Goal: Transaction & Acquisition: Purchase product/service

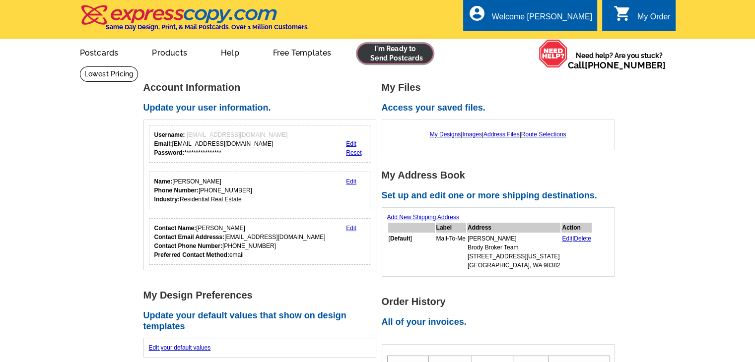
click at [383, 55] on link at bounding box center [395, 54] width 76 height 20
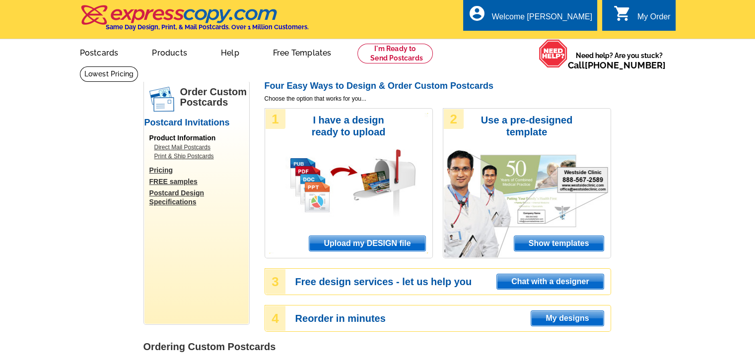
click at [367, 241] on span "Upload my DESIGN file" at bounding box center [367, 243] width 116 height 15
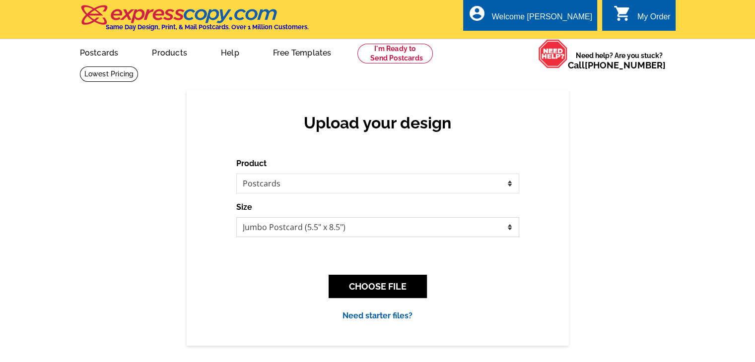
click at [364, 225] on select "Jumbo Postcard (5.5" x 8.5") Regular Postcard (4.25" x 5.6") Panoramic Postcard…" at bounding box center [377, 227] width 283 height 20
select select "1"
click at [236, 218] on select "Jumbo Postcard (5.5" x 8.5") Regular Postcard (4.25" x 5.6") Panoramic Postcard…" at bounding box center [377, 227] width 283 height 20
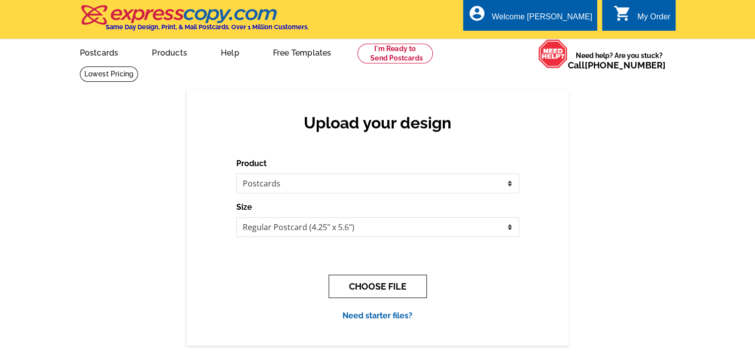
click at [373, 288] on button "CHOOSE FILE" at bounding box center [378, 286] width 98 height 23
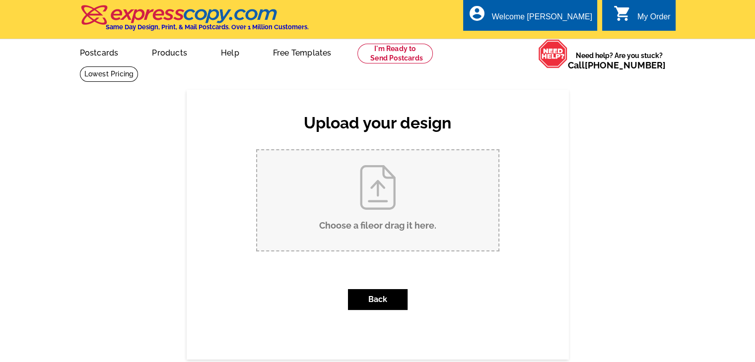
click at [373, 212] on input "Choose a file or drag it here ." at bounding box center [377, 200] width 241 height 100
type input "C:\fakepath\BB MT - Postcard 2025.pdf"
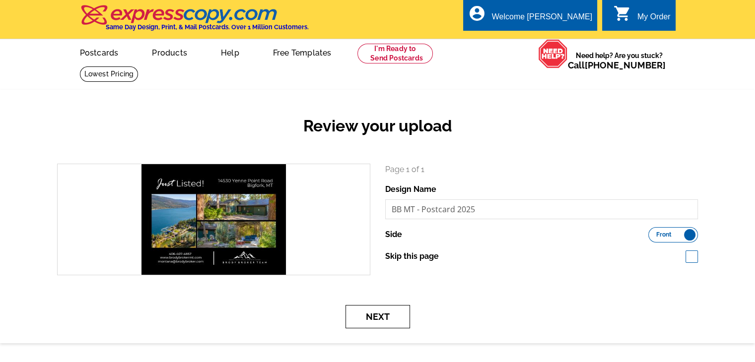
click at [364, 318] on button "Next" at bounding box center [377, 316] width 65 height 23
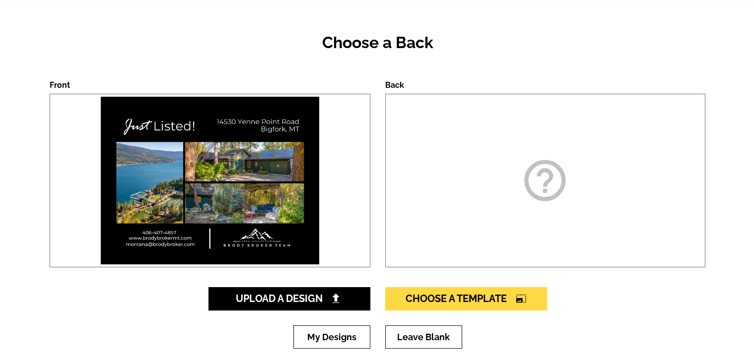
scroll to position [149, 0]
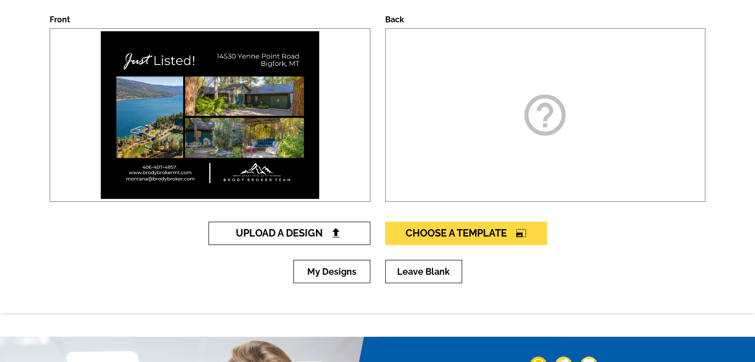
click at [341, 233] on span "Upload A Design" at bounding box center [289, 233] width 107 height 12
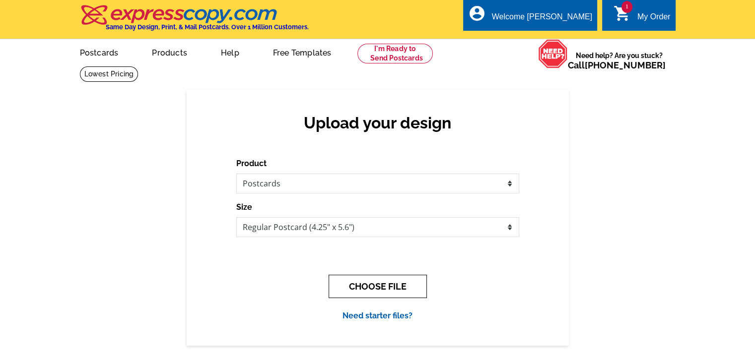
click at [351, 285] on button "CHOOSE FILE" at bounding box center [378, 286] width 98 height 23
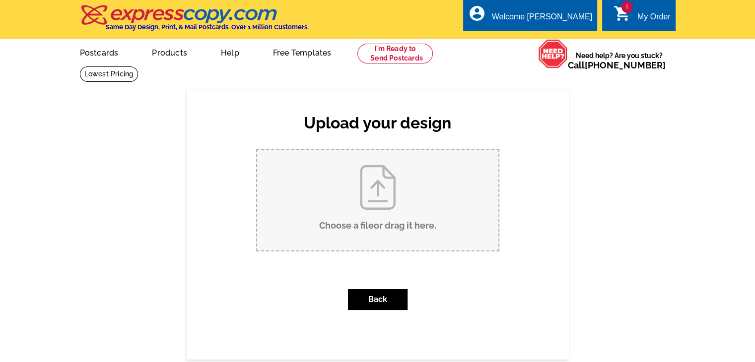
click at [350, 200] on input "Choose a file or drag it here ." at bounding box center [377, 200] width 241 height 100
type input "C:\fakepath\Pg 2 - BB MT.pdf"
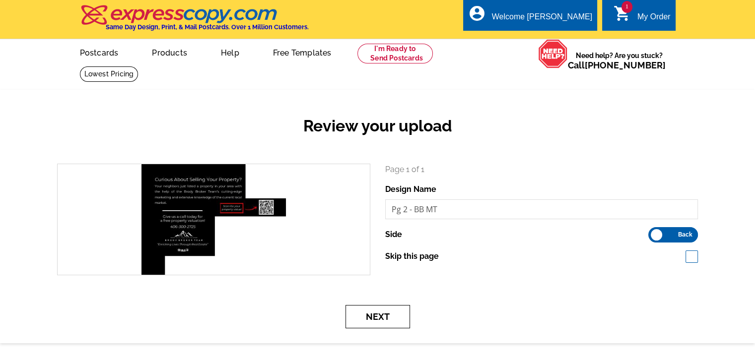
click at [397, 313] on button "Next" at bounding box center [377, 316] width 65 height 23
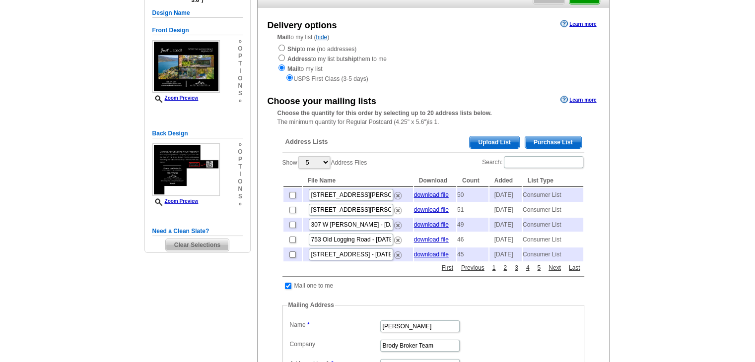
scroll to position [99, 0]
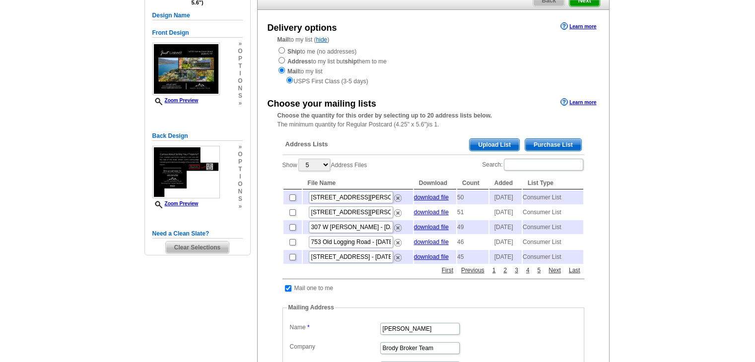
click at [557, 145] on span "Purchase List" at bounding box center [553, 145] width 56 height 12
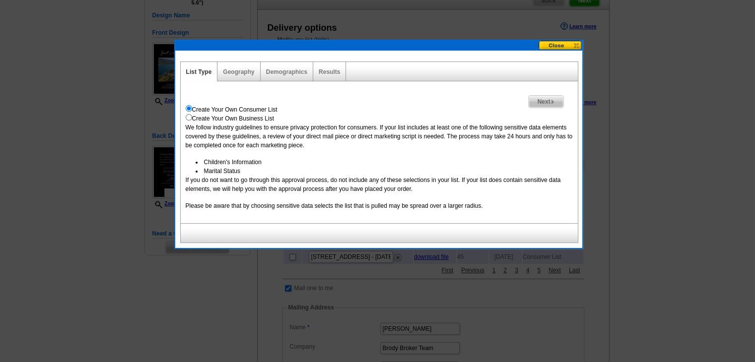
click at [556, 97] on span "Next" at bounding box center [546, 102] width 34 height 12
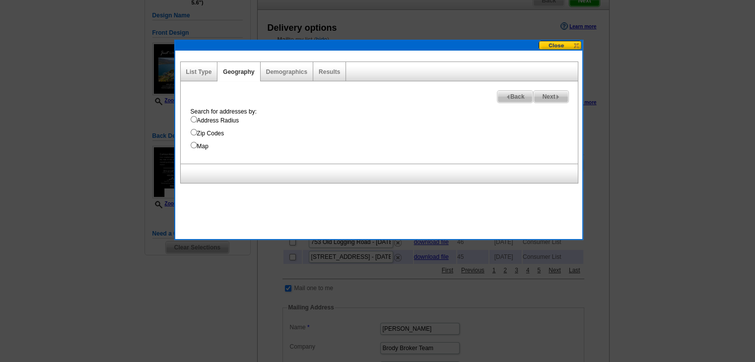
click at [223, 123] on label "Address Radius" at bounding box center [384, 120] width 387 height 9
click at [197, 123] on input "Address Radius" at bounding box center [194, 119] width 6 height 6
radio input "true"
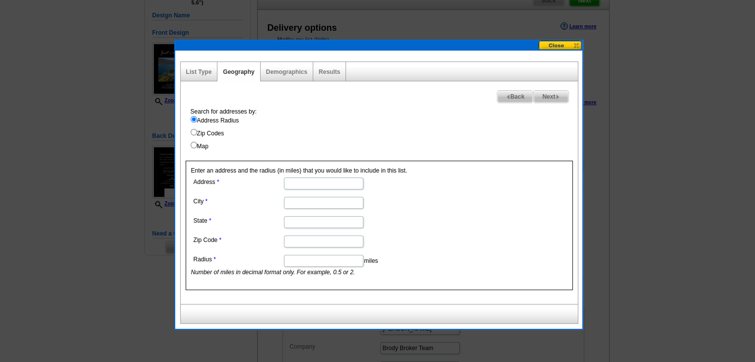
click at [332, 186] on input "Address" at bounding box center [323, 184] width 79 height 12
paste input "14530 Yenne Point Road"
type input "14530 Yenne Point Road"
click at [437, 191] on dl "Address 14530 Yenne Point Road City State Zip Code Radius miles Number of miles…" at bounding box center [323, 226] width 264 height 102
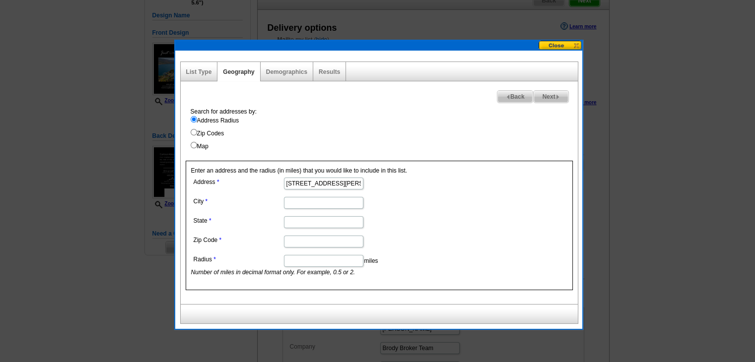
click at [301, 206] on input "City" at bounding box center [323, 203] width 79 height 12
paste input "Bigfork"
type input "Bigfork"
click at [306, 225] on input "State" at bounding box center [323, 222] width 79 height 12
type input "Montana"
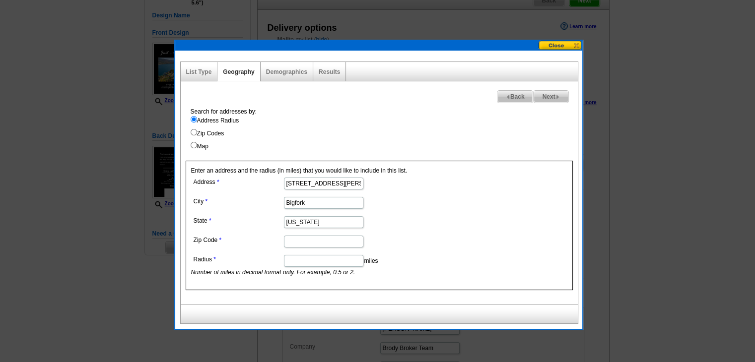
click at [327, 239] on input "Zip Code" at bounding box center [323, 242] width 79 height 12
paste input "59911"
type input "59911"
click at [328, 261] on input "Radius" at bounding box center [323, 261] width 79 height 12
type input "1"
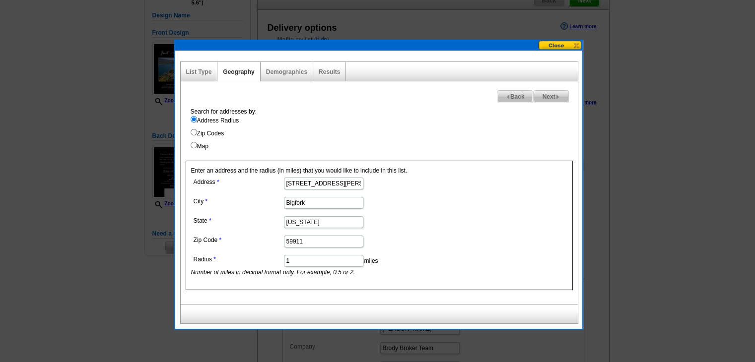
click at [551, 101] on span "Next" at bounding box center [550, 97] width 34 height 12
select select
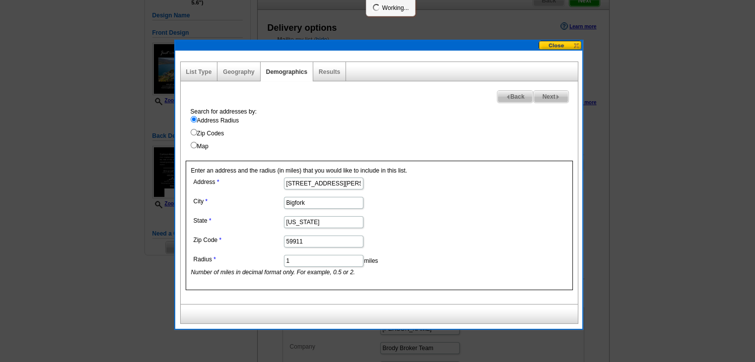
select select
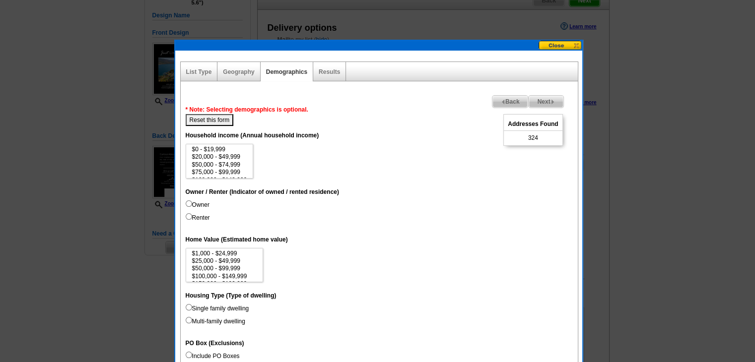
click at [193, 205] on label "Owner" at bounding box center [198, 204] width 24 height 9
click at [192, 205] on input "Owner" at bounding box center [189, 203] width 6 height 6
radio input "true"
select select "150000-199999"
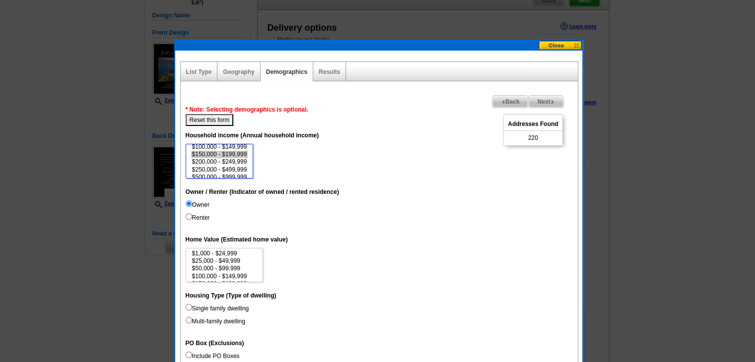
click at [233, 151] on option "$150,000 - $199,999" at bounding box center [219, 154] width 57 height 7
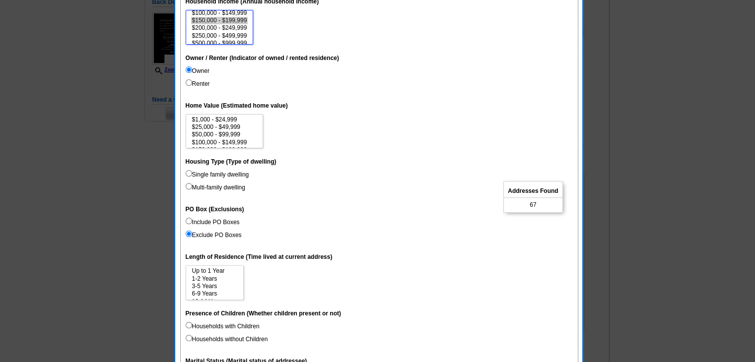
scroll to position [347, 0]
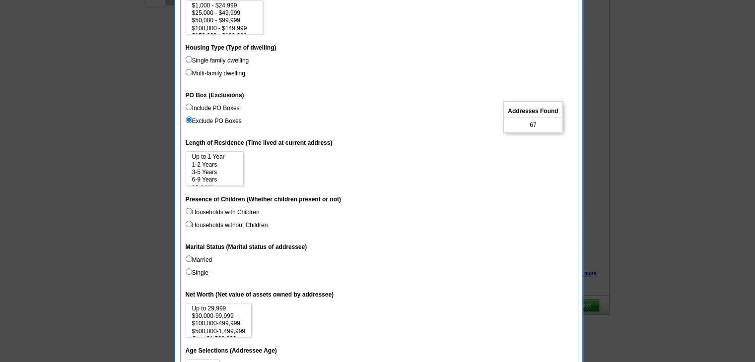
click at [230, 214] on label "Households with Children" at bounding box center [223, 212] width 74 height 9
click at [192, 214] on input "Households with Children" at bounding box center [189, 211] width 6 height 6
radio input "true"
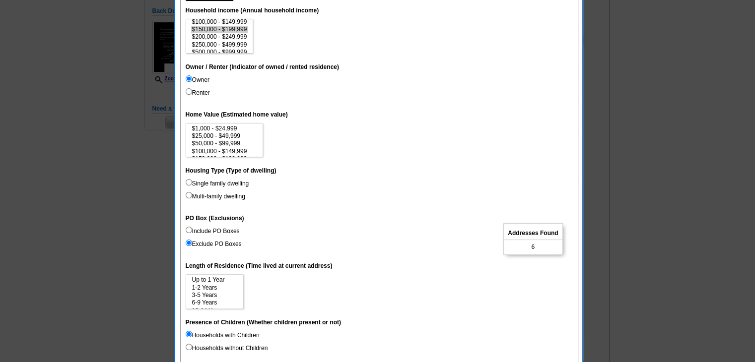
scroll to position [199, 0]
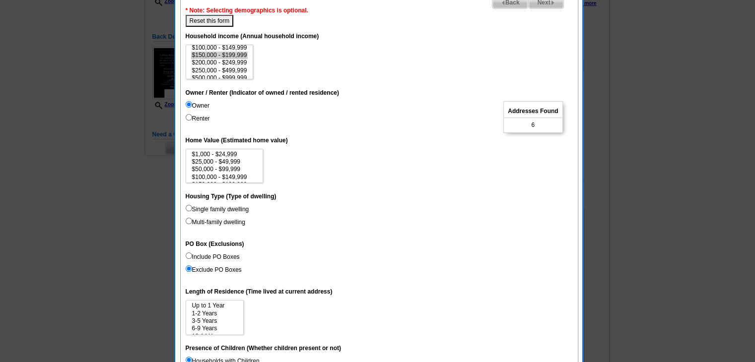
click at [220, 24] on button "Reset this form" at bounding box center [210, 21] width 48 height 12
select select
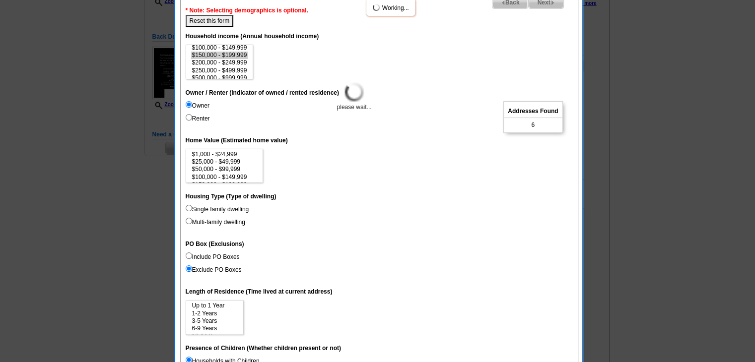
select select
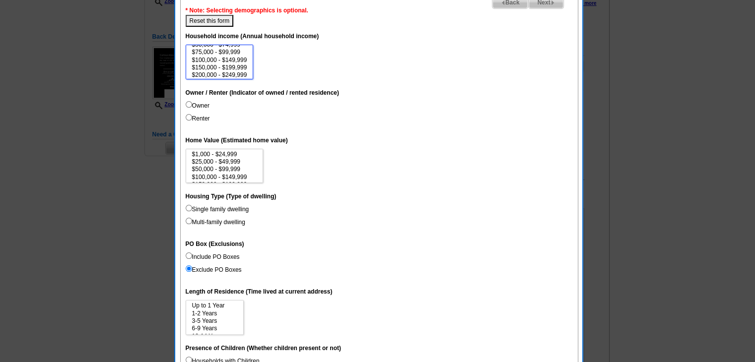
scroll to position [24, 0]
click at [197, 108] on label "Owner" at bounding box center [198, 105] width 24 height 9
click at [192, 108] on input "Owner" at bounding box center [189, 104] width 6 height 6
radio input "true"
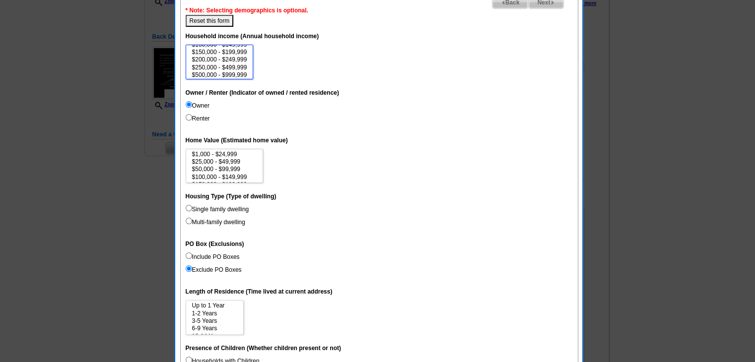
click at [248, 60] on select "$0 - $19,999 $20,000 - $49,999 $50,000 - $74,999 $75,000 - $99,999 $100,000 - $…" at bounding box center [220, 62] width 68 height 35
click at [246, 60] on option "$200,000 - $249,999" at bounding box center [219, 59] width 57 height 7
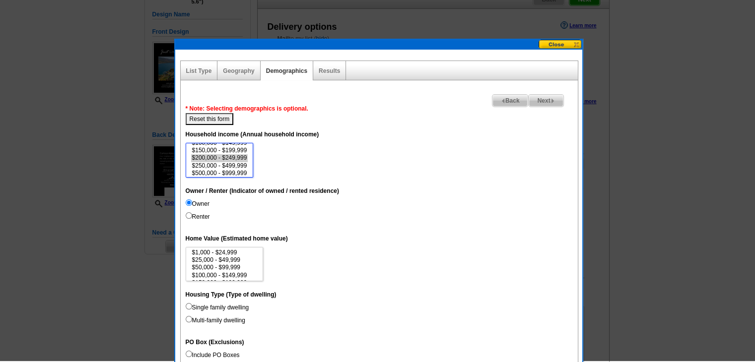
scroll to position [99, 0]
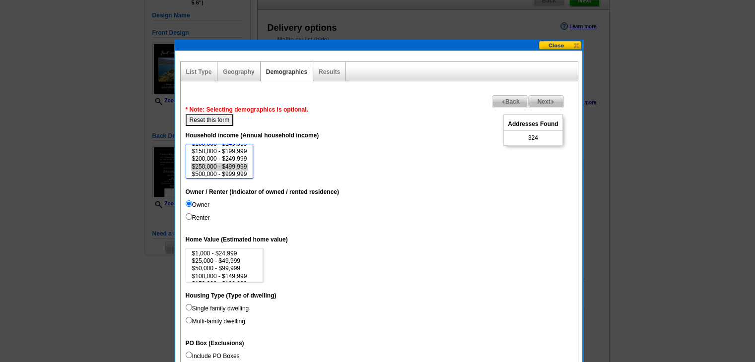
click at [236, 166] on option "$250,000 - $499,999" at bounding box center [219, 166] width 57 height 7
select select "200000-249999"
click at [236, 159] on option "$200,000 - $249,999" at bounding box center [219, 158] width 57 height 7
click at [546, 103] on span "Next" at bounding box center [546, 102] width 34 height 12
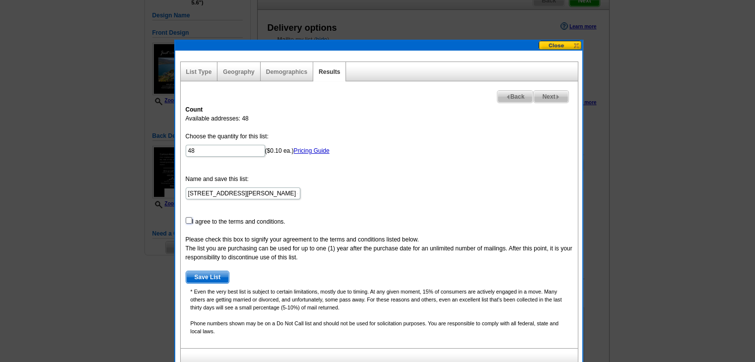
click at [187, 220] on input "checkbox" at bounding box center [189, 220] width 6 height 6
checkbox input "true"
click at [562, 98] on span "Next" at bounding box center [550, 97] width 34 height 12
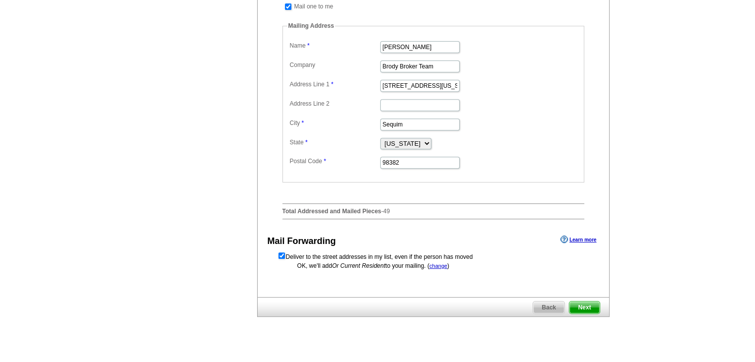
scroll to position [397, 0]
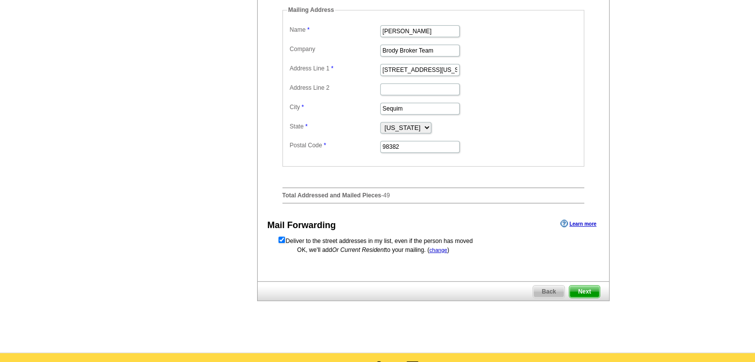
click at [583, 298] on span "Next" at bounding box center [584, 292] width 30 height 12
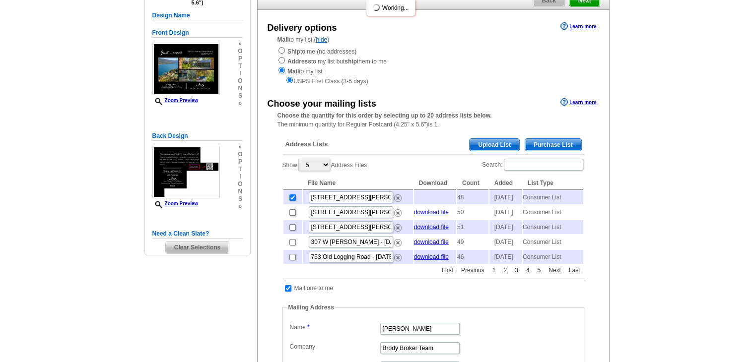
scroll to position [99, 0]
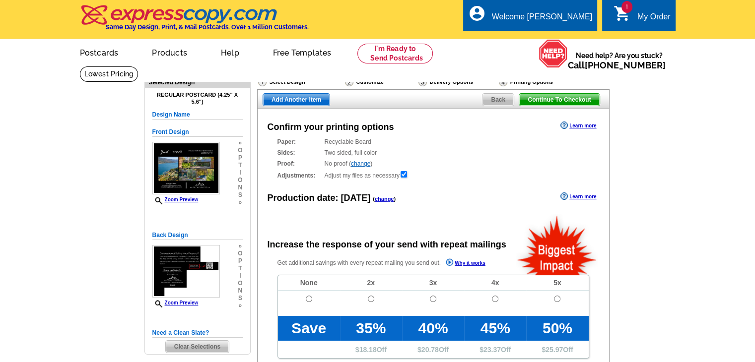
radio input "false"
click at [309, 300] on input "radio" at bounding box center [309, 299] width 6 height 6
radio input "true"
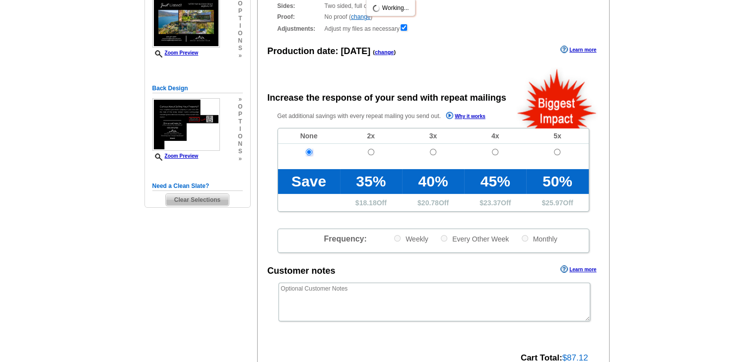
scroll to position [149, 0]
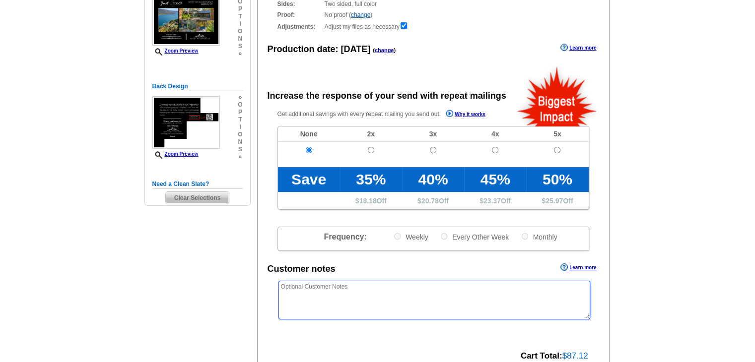
click at [372, 289] on textarea at bounding box center [434, 300] width 312 height 39
paste textarea "*/*/* PLEASE USE "OUR NEIGHBORS AT" INSTEAD OF USING NAMES THE MAILING LIST */*…"
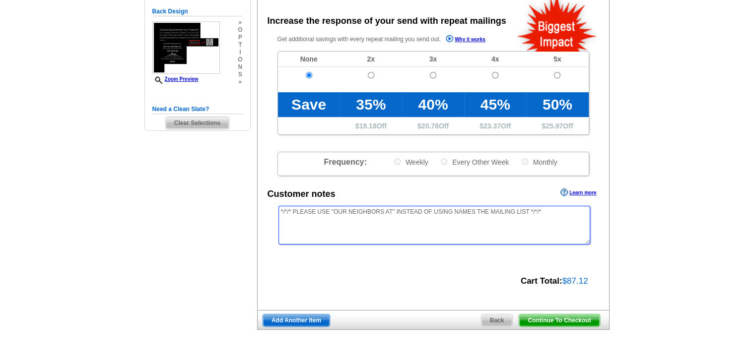
scroll to position [248, 0]
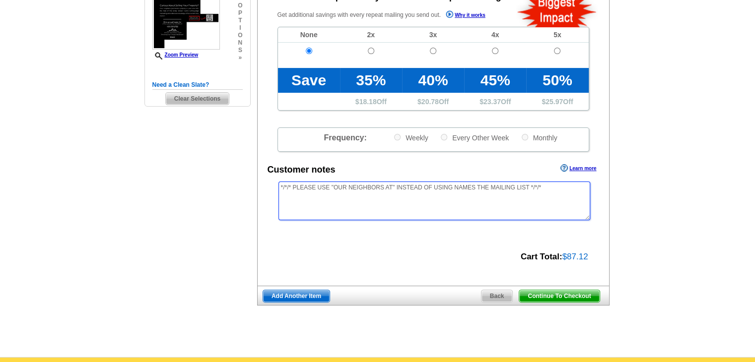
type textarea "*/*/* PLEASE USE "OUR NEIGHBORS AT" INSTEAD OF USING NAMES THE MAILING LIST */*…"
click at [577, 300] on span "Continue To Checkout" at bounding box center [559, 296] width 80 height 12
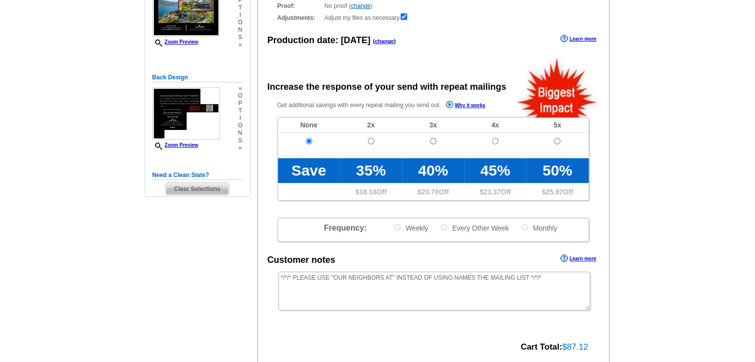
scroll to position [149, 0]
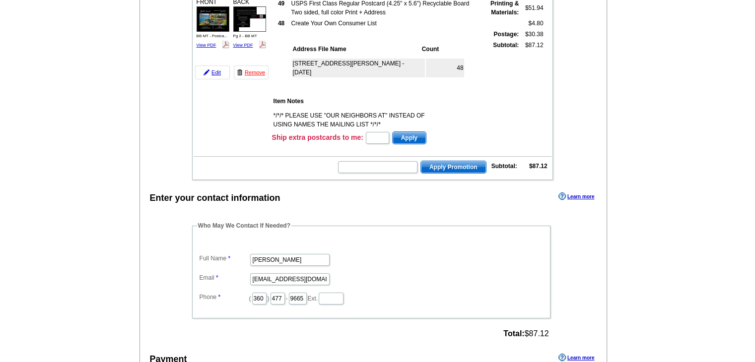
scroll to position [149, 0]
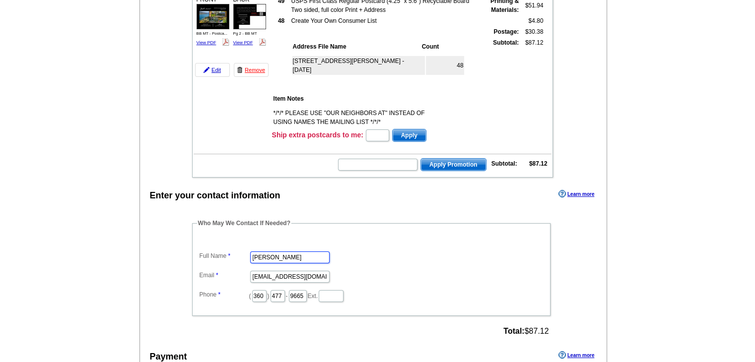
click at [279, 252] on input "Rose McCreary" at bounding box center [289, 258] width 79 height 12
type input "[PERSON_NAME]"
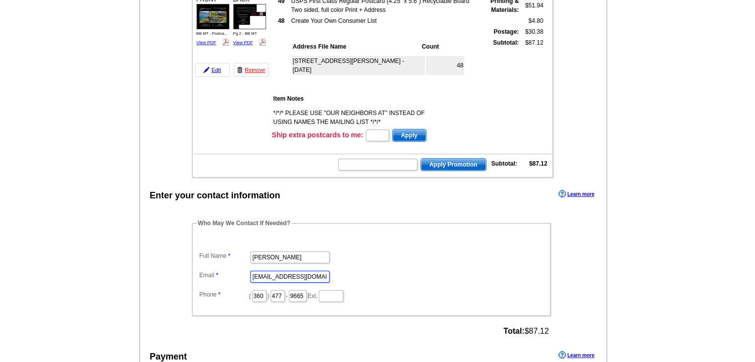
click at [282, 273] on input "rose@brodybroker.com" at bounding box center [289, 277] width 79 height 12
type input "[EMAIL_ADDRESS][DOMAIN_NAME]"
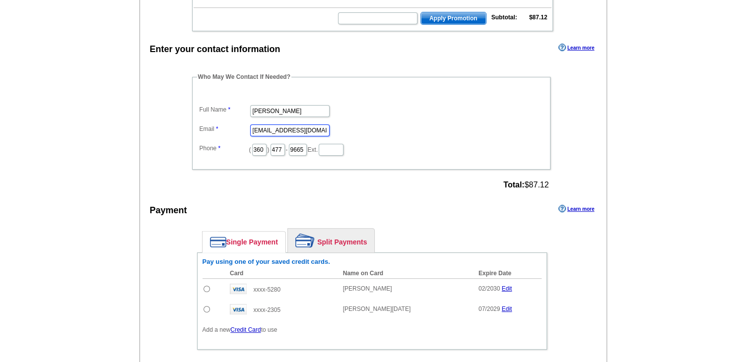
scroll to position [298, 0]
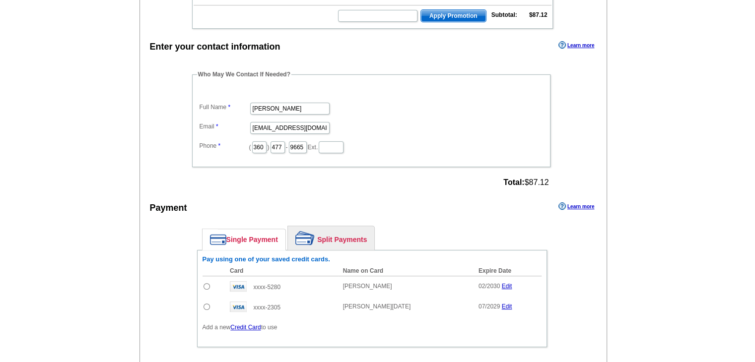
click at [208, 304] on input "radio" at bounding box center [206, 307] width 6 height 6
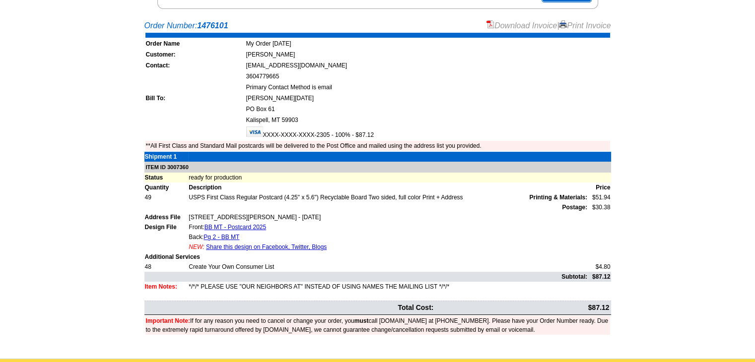
scroll to position [199, 0]
